Goal: Task Accomplishment & Management: Manage account settings

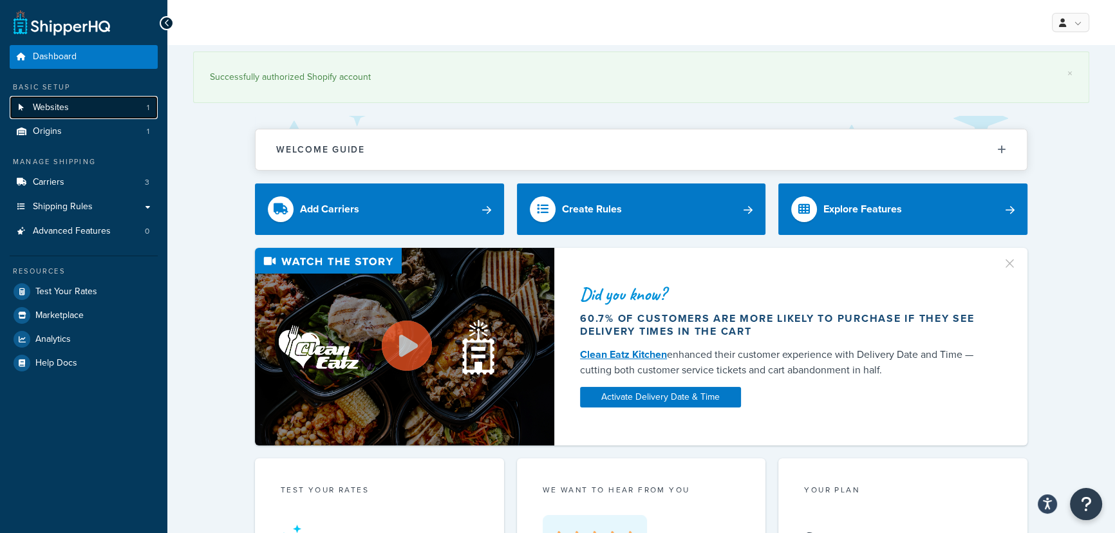
click at [64, 115] on link "Websites 1" at bounding box center [84, 108] width 148 height 24
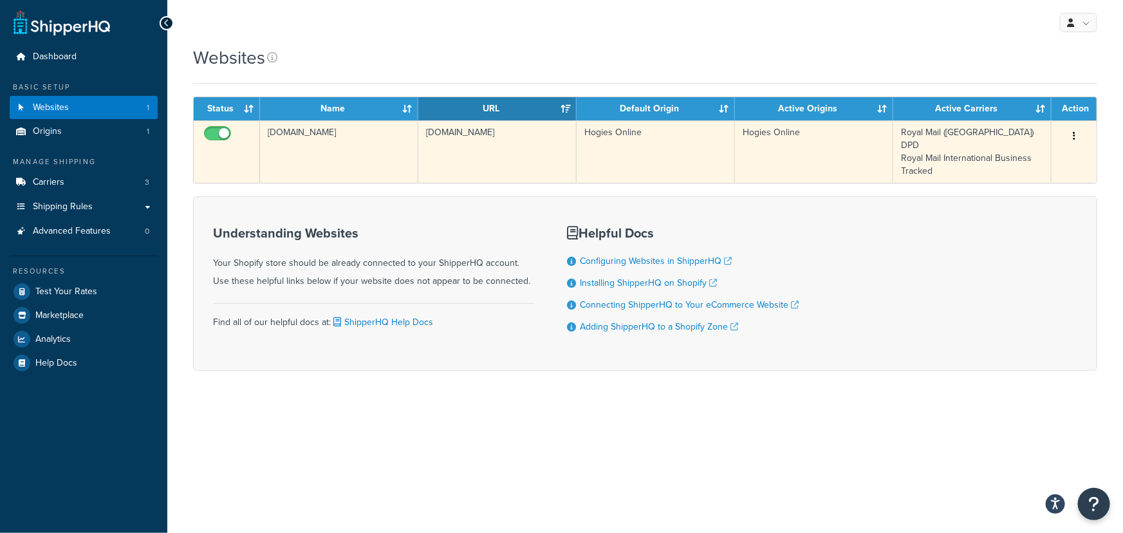
click at [969, 143] on td "Royal Mail ([GEOGRAPHIC_DATA]) DPD Royal Mail International Business Tracked" at bounding box center [972, 151] width 158 height 62
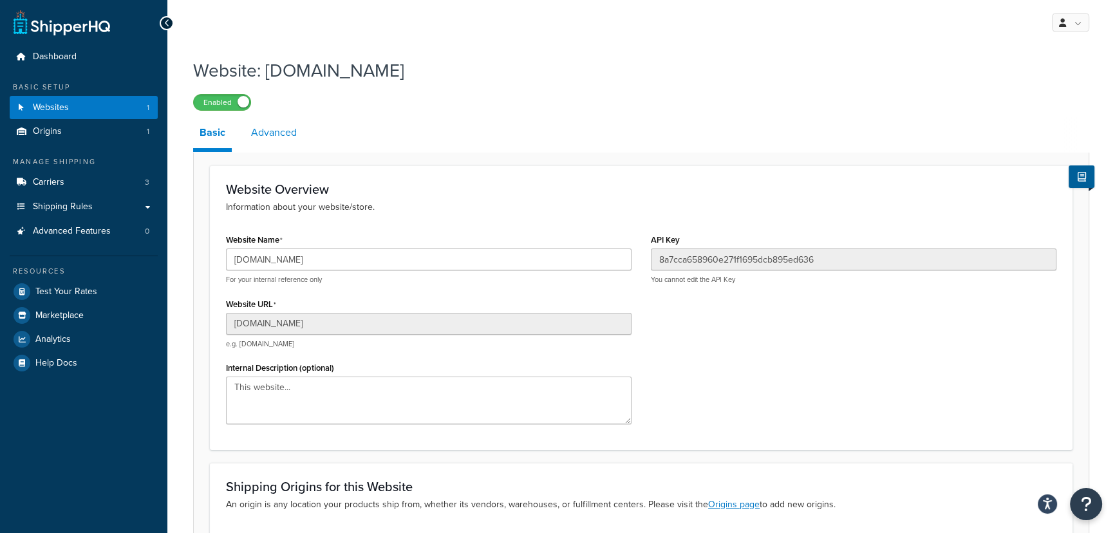
click at [273, 125] on link "Advanced" at bounding box center [274, 132] width 59 height 31
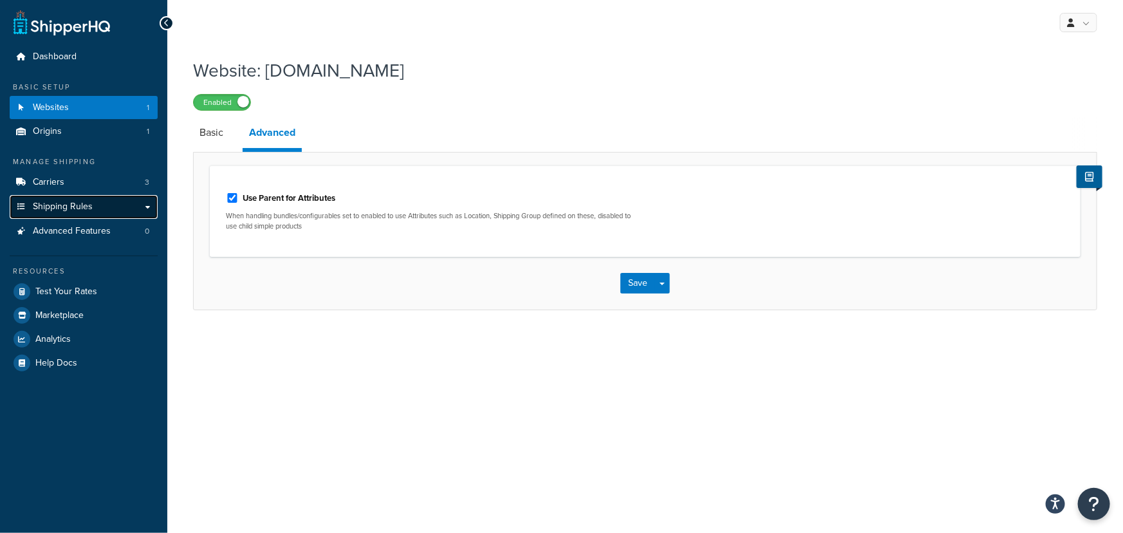
click at [80, 209] on span "Shipping Rules" at bounding box center [63, 206] width 60 height 11
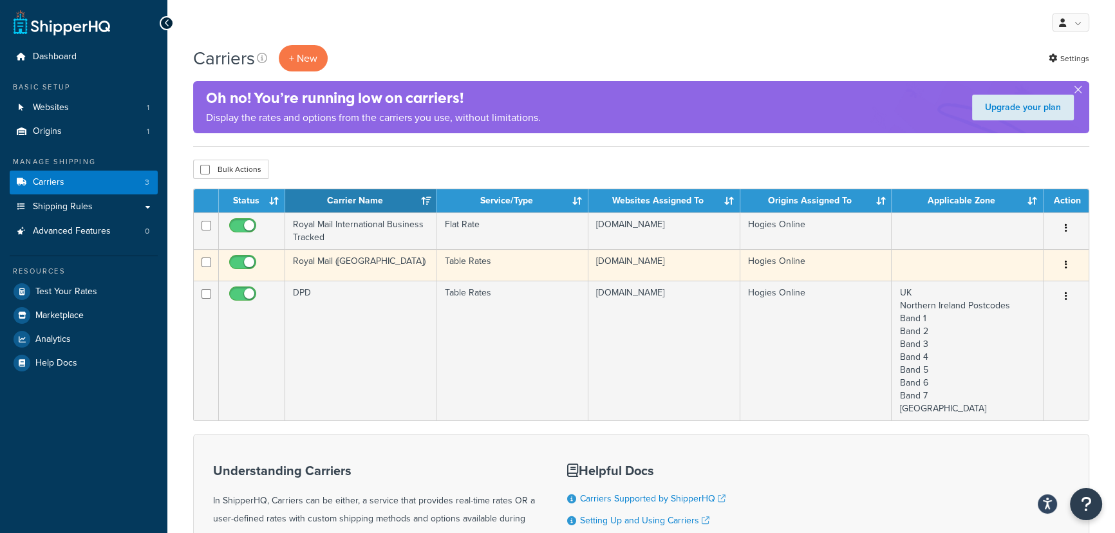
click at [371, 263] on td "Royal Mail ([GEOGRAPHIC_DATA])" at bounding box center [360, 265] width 151 height 32
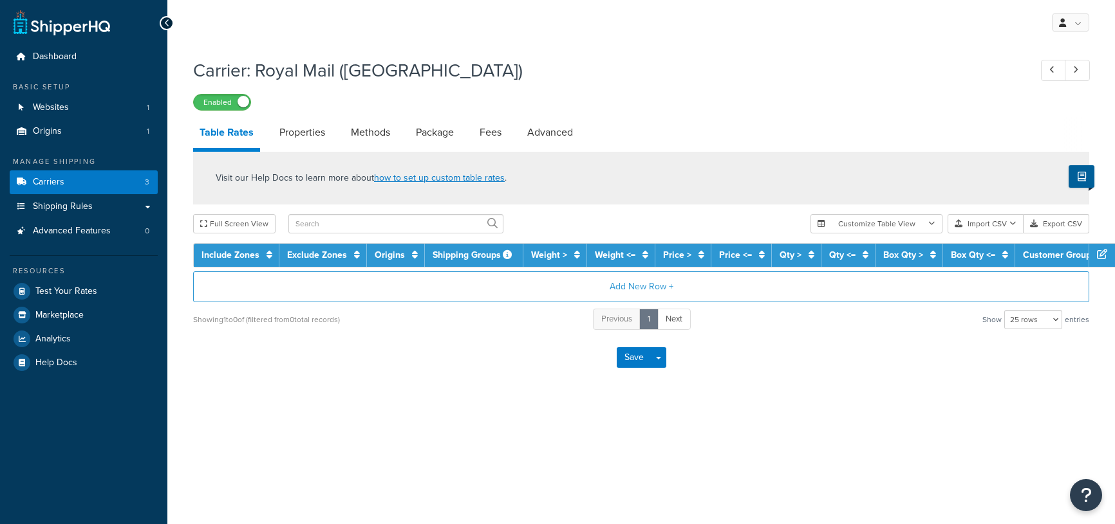
select select "25"
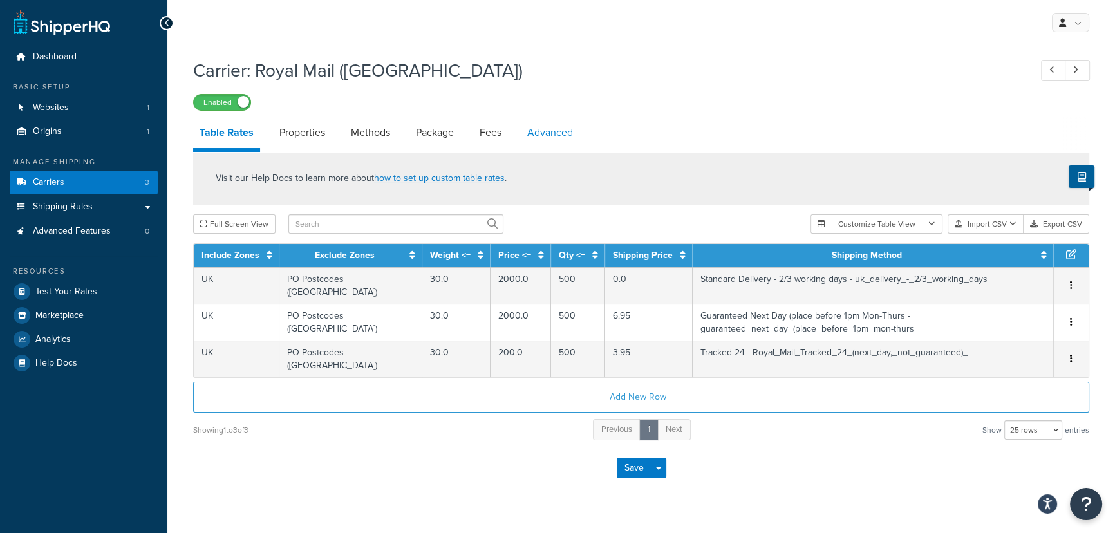
click at [537, 122] on link "Advanced" at bounding box center [550, 132] width 59 height 31
select select "false"
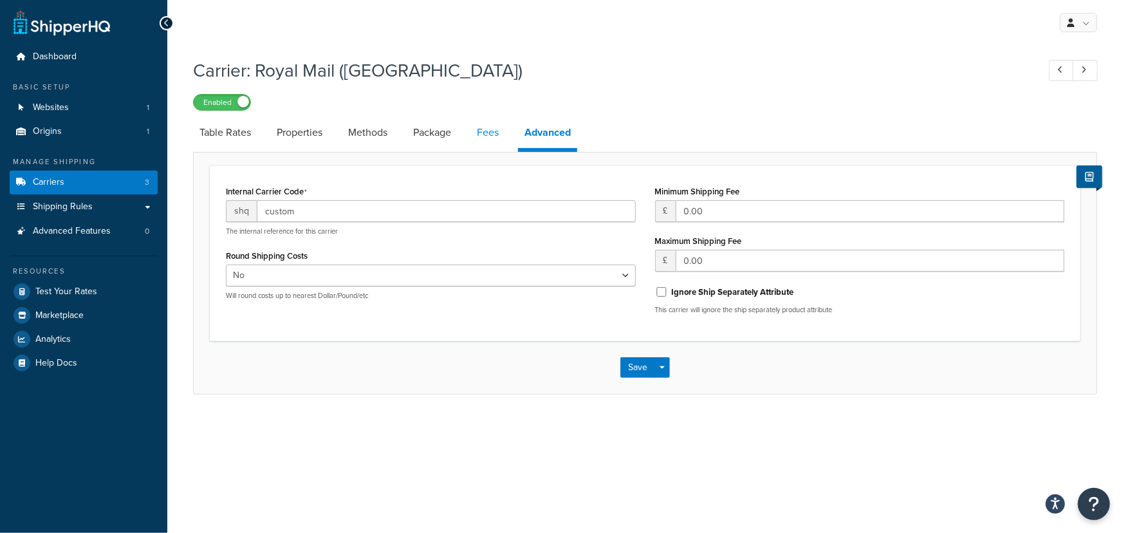
click at [476, 126] on link "Fees" at bounding box center [487, 132] width 35 height 31
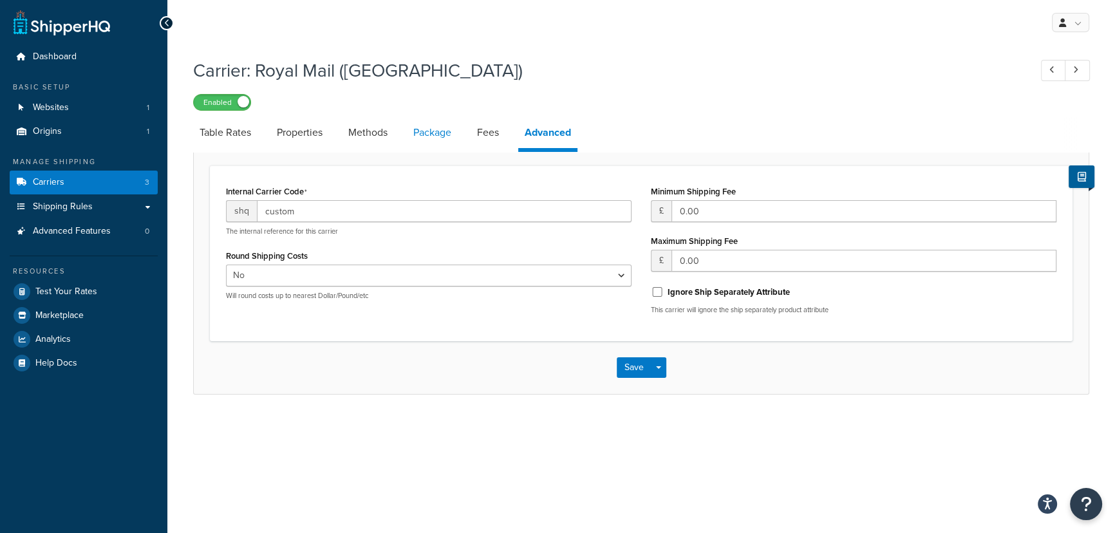
select select "AFTER"
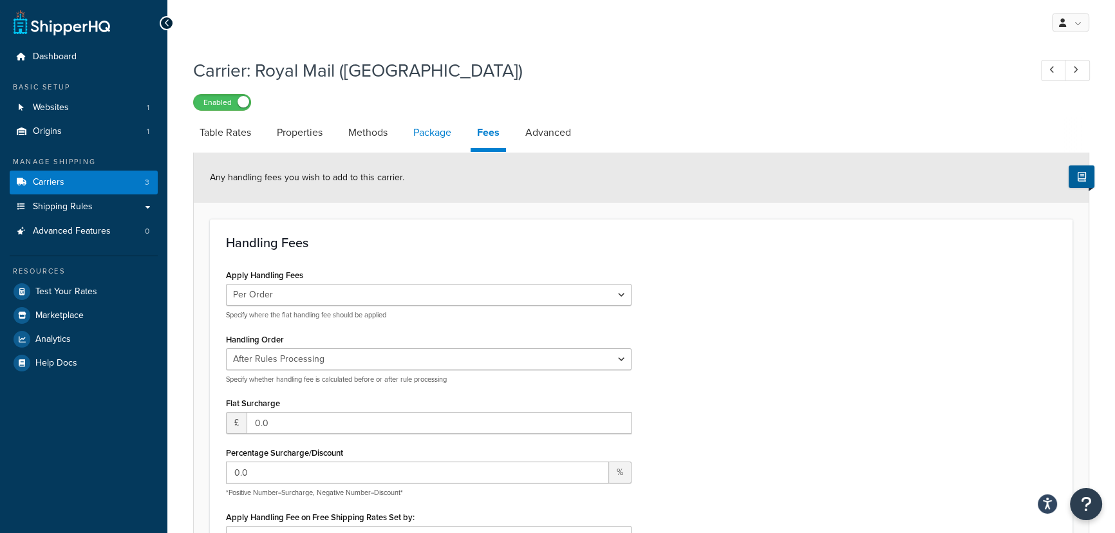
click at [441, 135] on link "Package" at bounding box center [432, 132] width 51 height 31
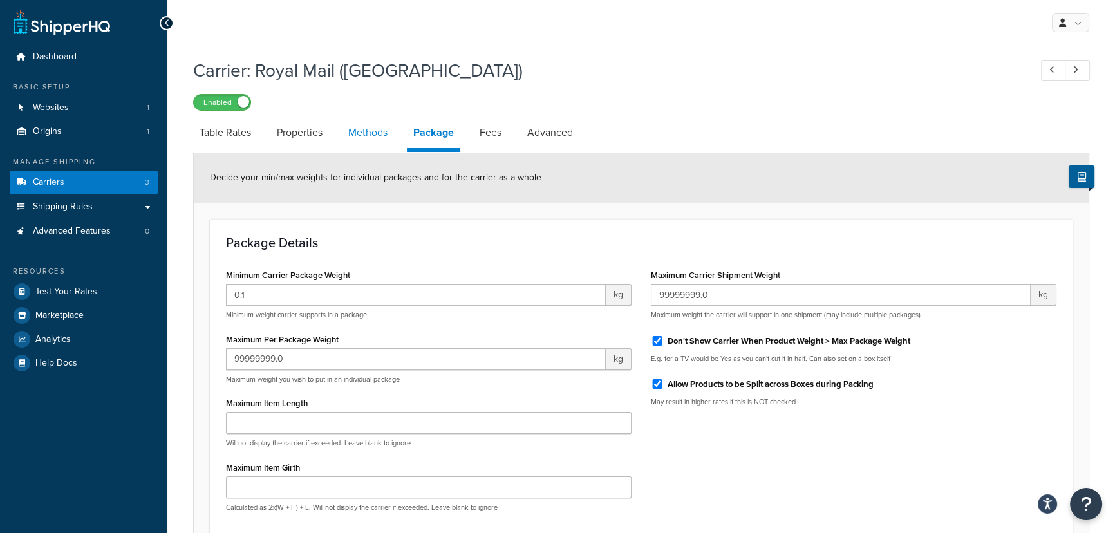
click at [355, 136] on link "Methods" at bounding box center [368, 132] width 52 height 31
select select "25"
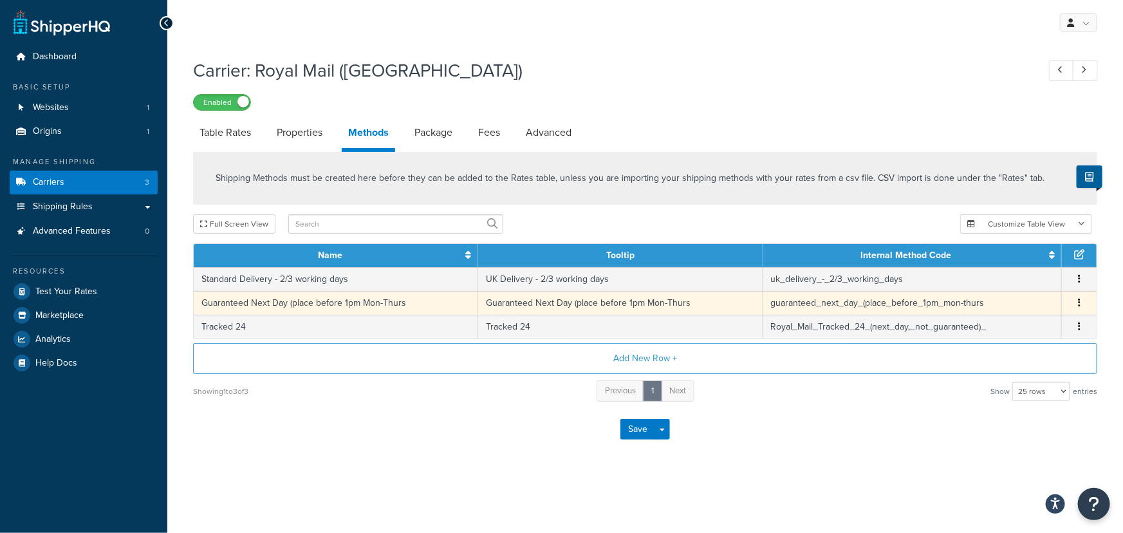
click at [1034, 300] on td "guaranteed_next_day_(place_before_1pm_mon-thurs" at bounding box center [912, 303] width 299 height 24
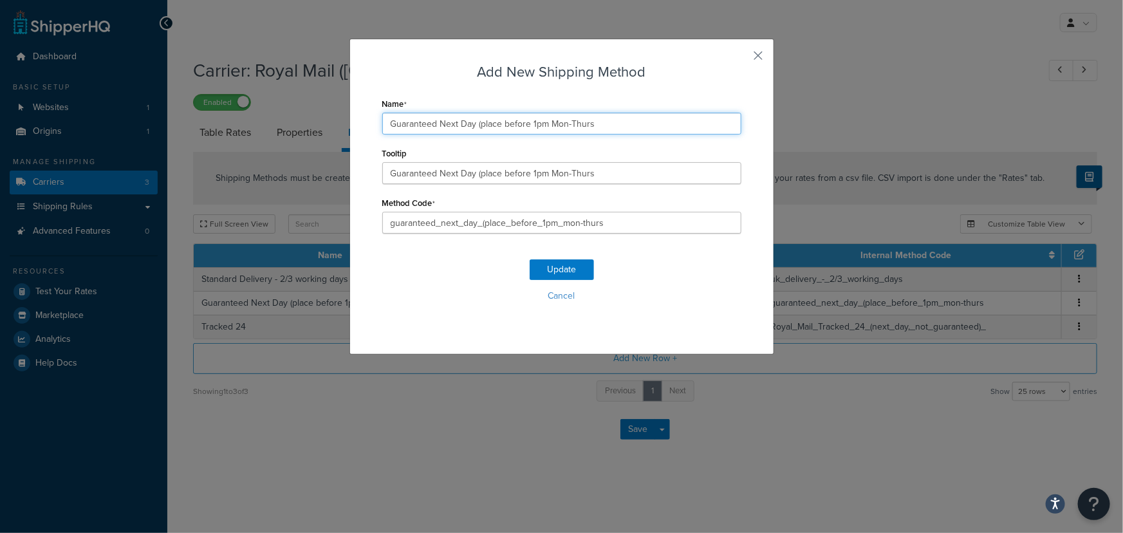
click at [532, 129] on input "Guaranteed Next Day (place before 1pm Mon-Thurs" at bounding box center [561, 124] width 359 height 22
type input "Guaranteed Next Day (place before 3pm Mon-Thurs"
click at [531, 172] on input "Guaranteed Next Day (place before 1pm Mon-Thurs" at bounding box center [561, 173] width 359 height 22
click at [557, 174] on input "Guaranteed Next Day (place before 3pm Mon-Thurs" at bounding box center [561, 173] width 359 height 22
click at [564, 174] on input "Guaranteed Next Day (place before 3pm Mon-Thurs" at bounding box center [561, 173] width 359 height 22
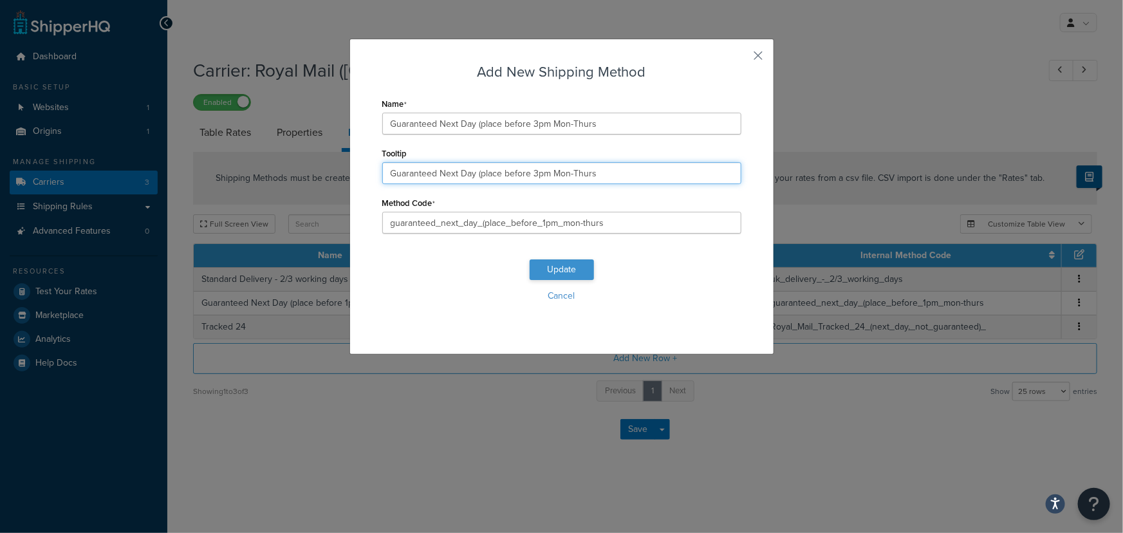
type input "Guaranteed Next Day (place before 3pm Mon-Thurs"
click at [564, 270] on button "Update" at bounding box center [562, 269] width 64 height 21
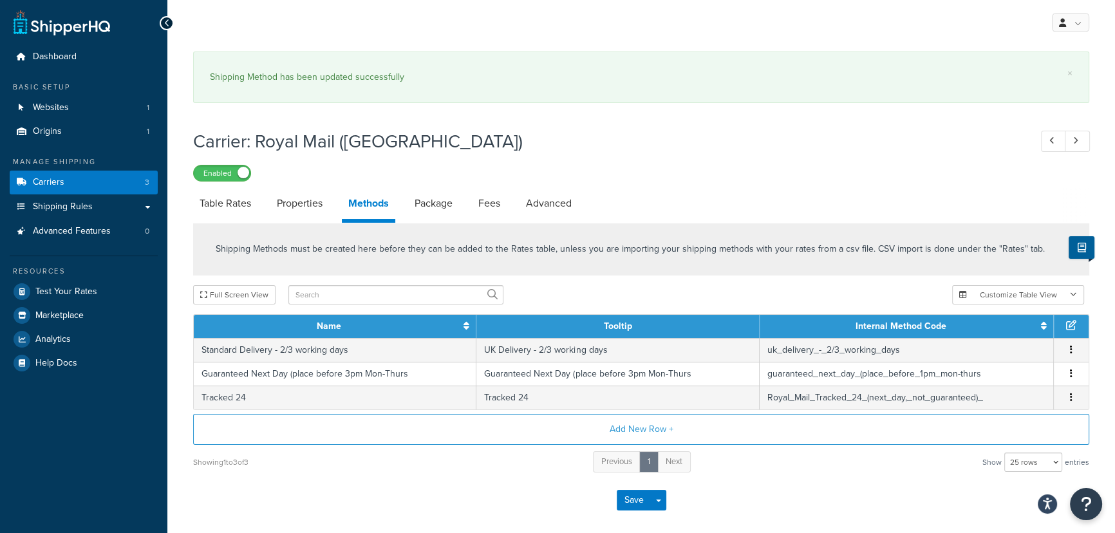
click at [438, 458] on form "Shipping Methods must be created here before they can be added to the Rates tab…" at bounding box center [641, 375] width 896 height 304
